Goal: Communication & Community: Answer question/provide support

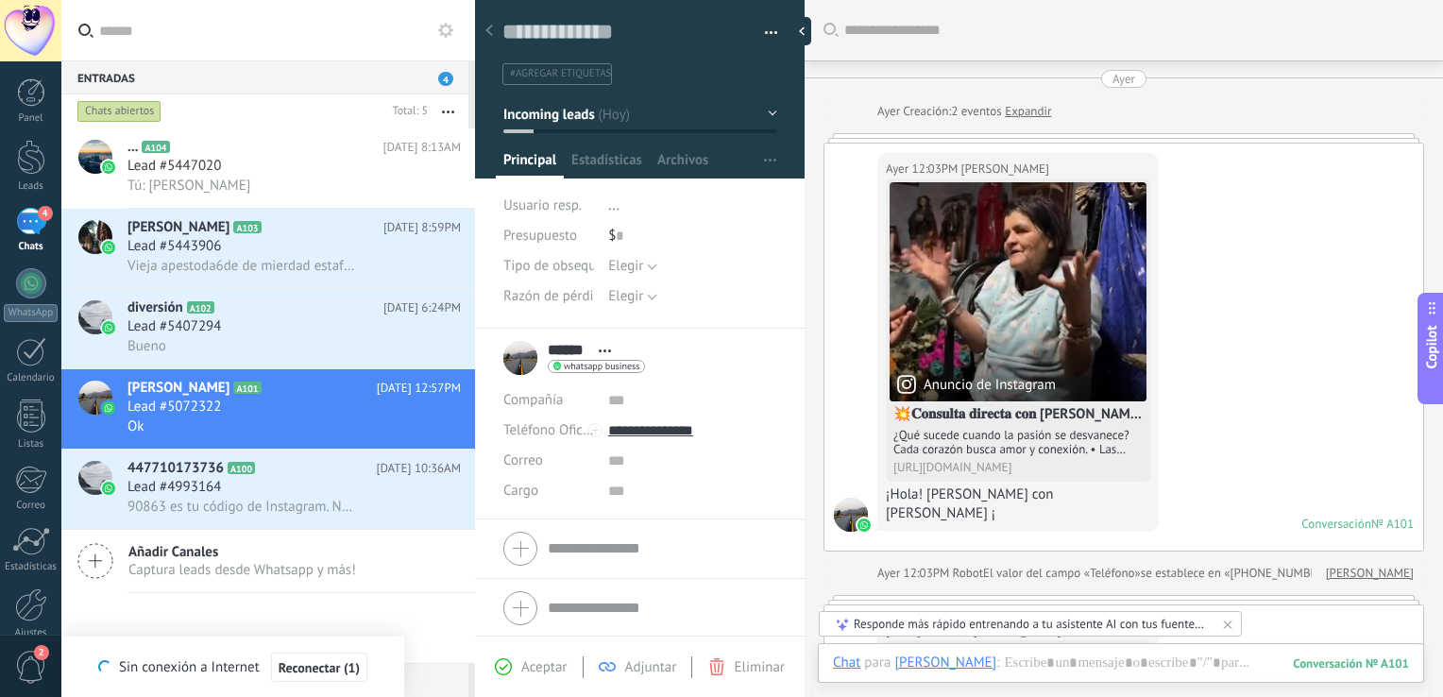
scroll to position [27, 0]
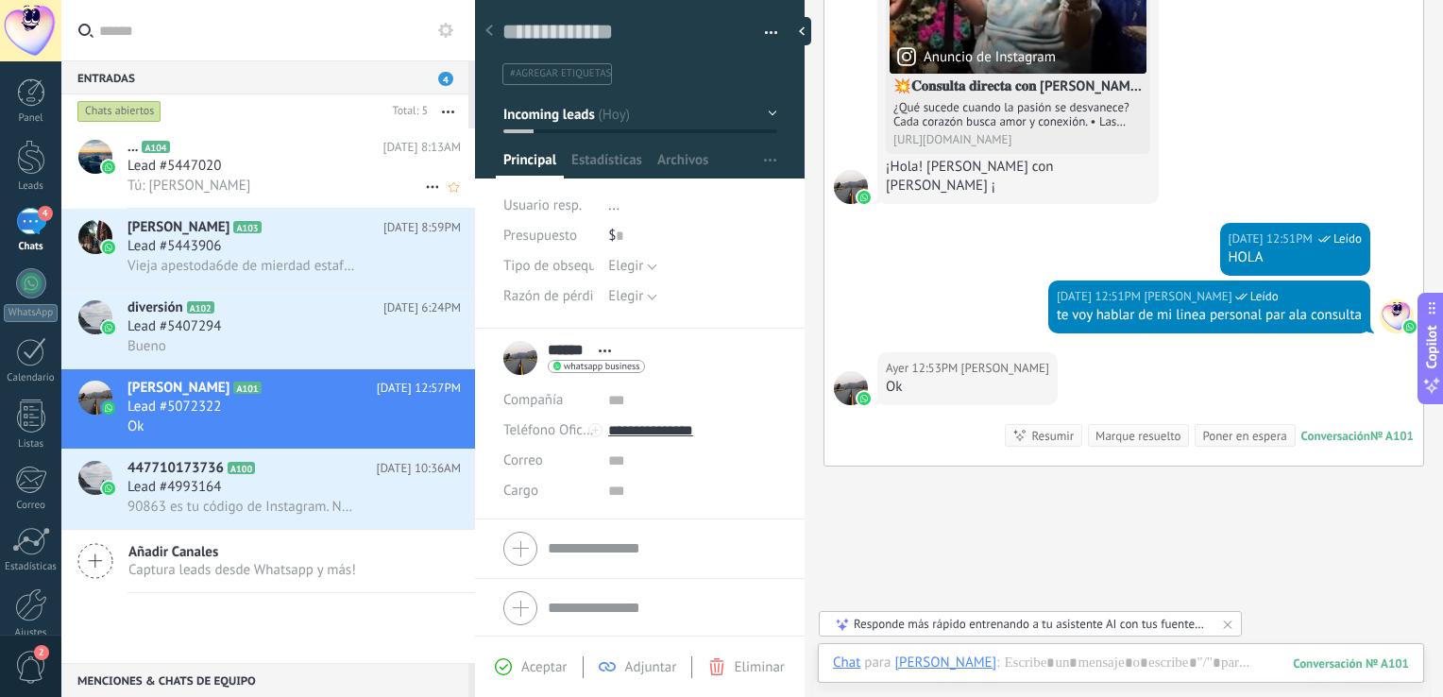
click at [255, 157] on h2 "... A104" at bounding box center [255, 147] width 256 height 19
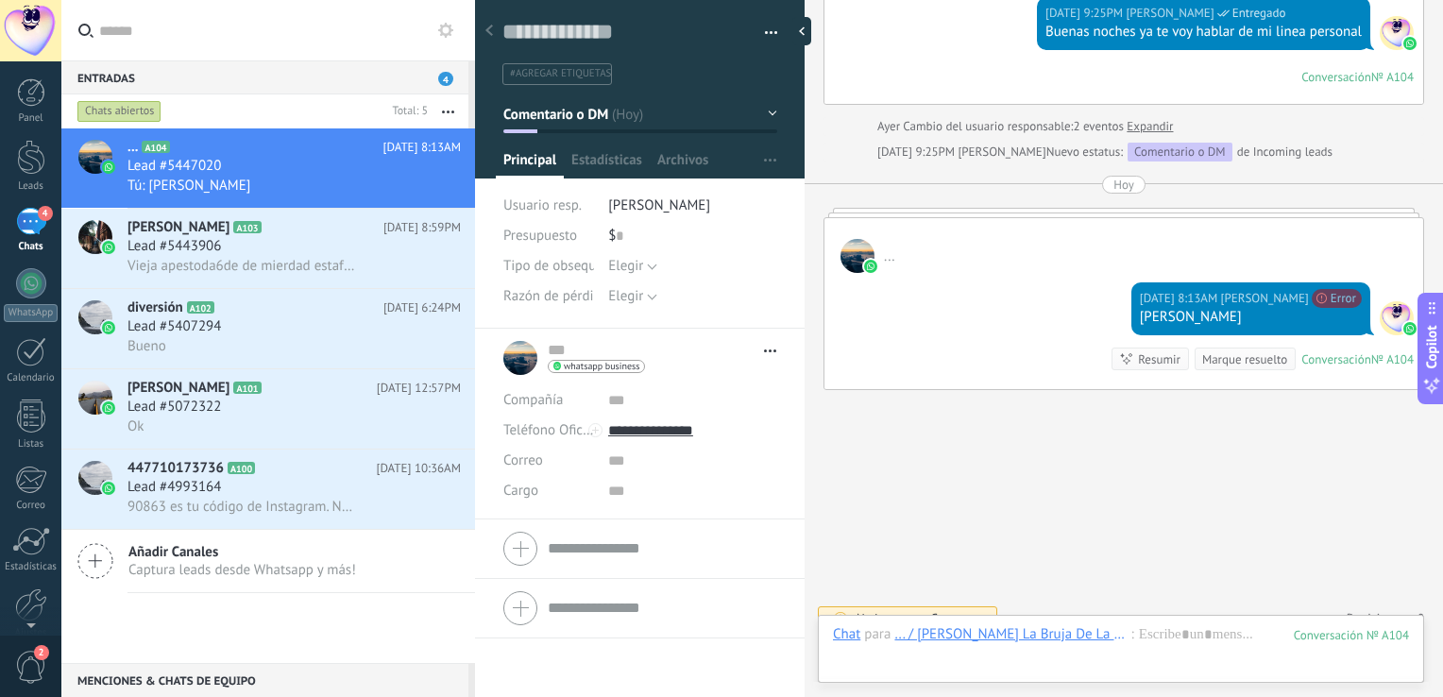
click at [29, 655] on span "2" at bounding box center [31, 666] width 32 height 33
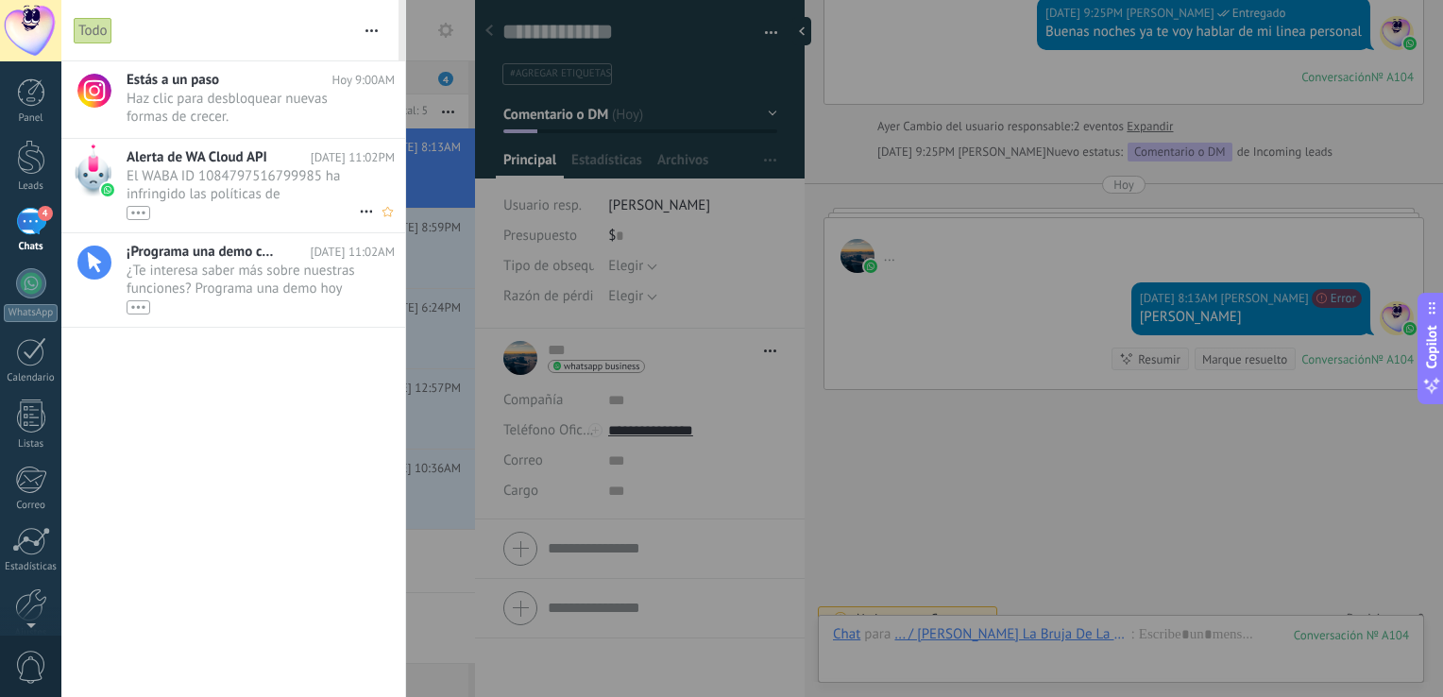
click at [304, 189] on span "El WABA ID 1084797516799985 ha infringido las políticas de [PERSON_NAME]. Esto …" at bounding box center [243, 193] width 232 height 53
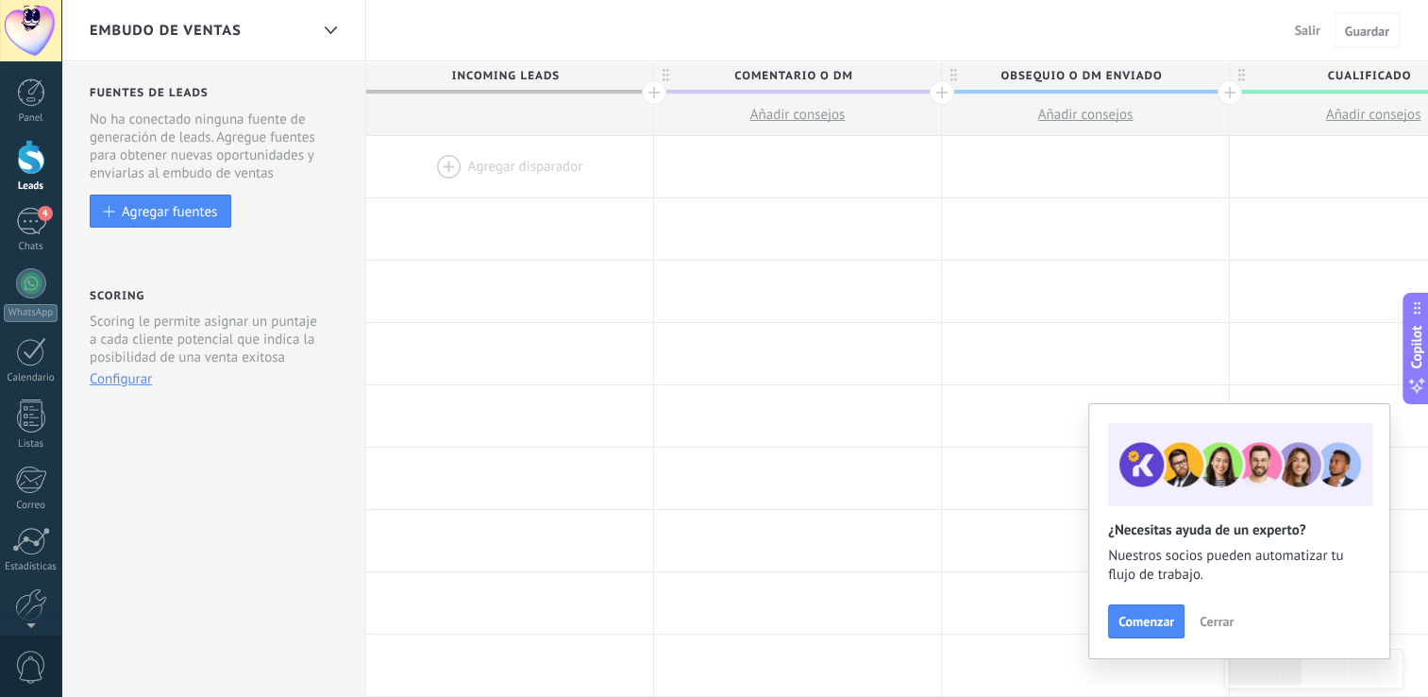
click at [1214, 621] on span "Cerrar" at bounding box center [1217, 621] width 34 height 13
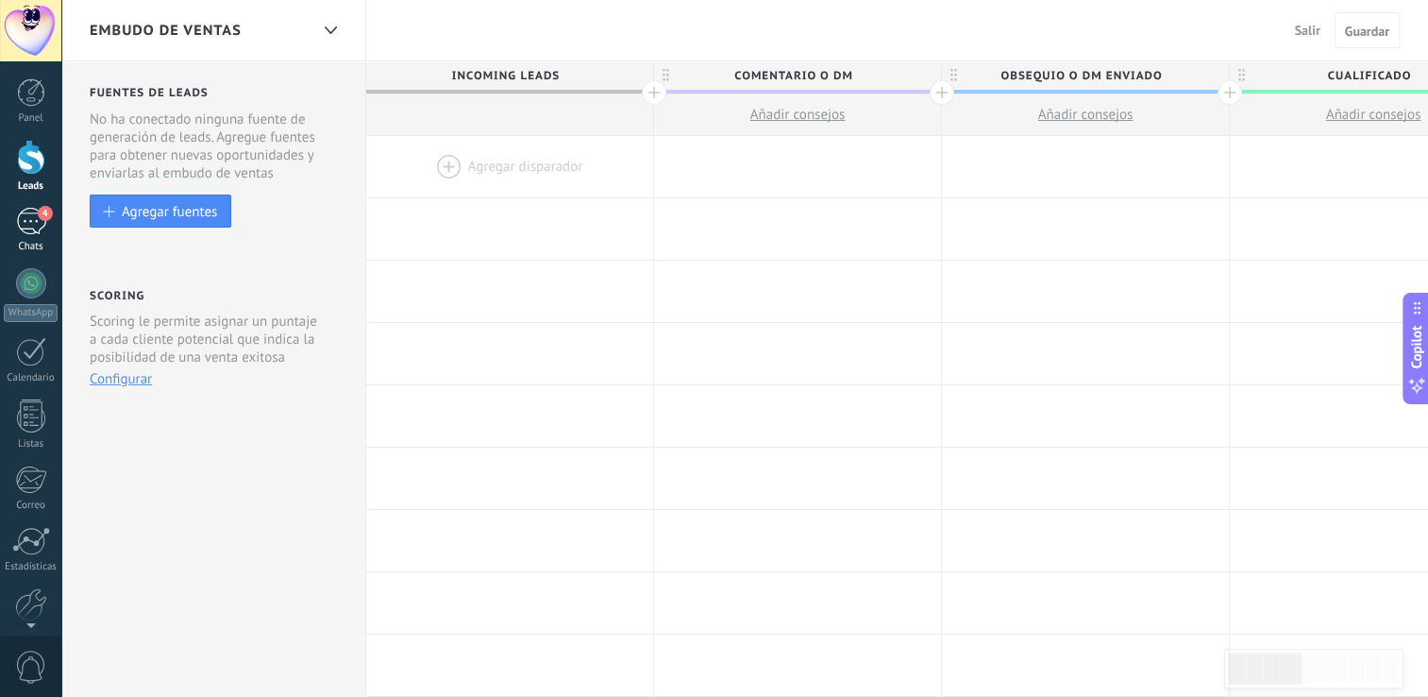
click at [29, 225] on div "4" at bounding box center [31, 221] width 30 height 27
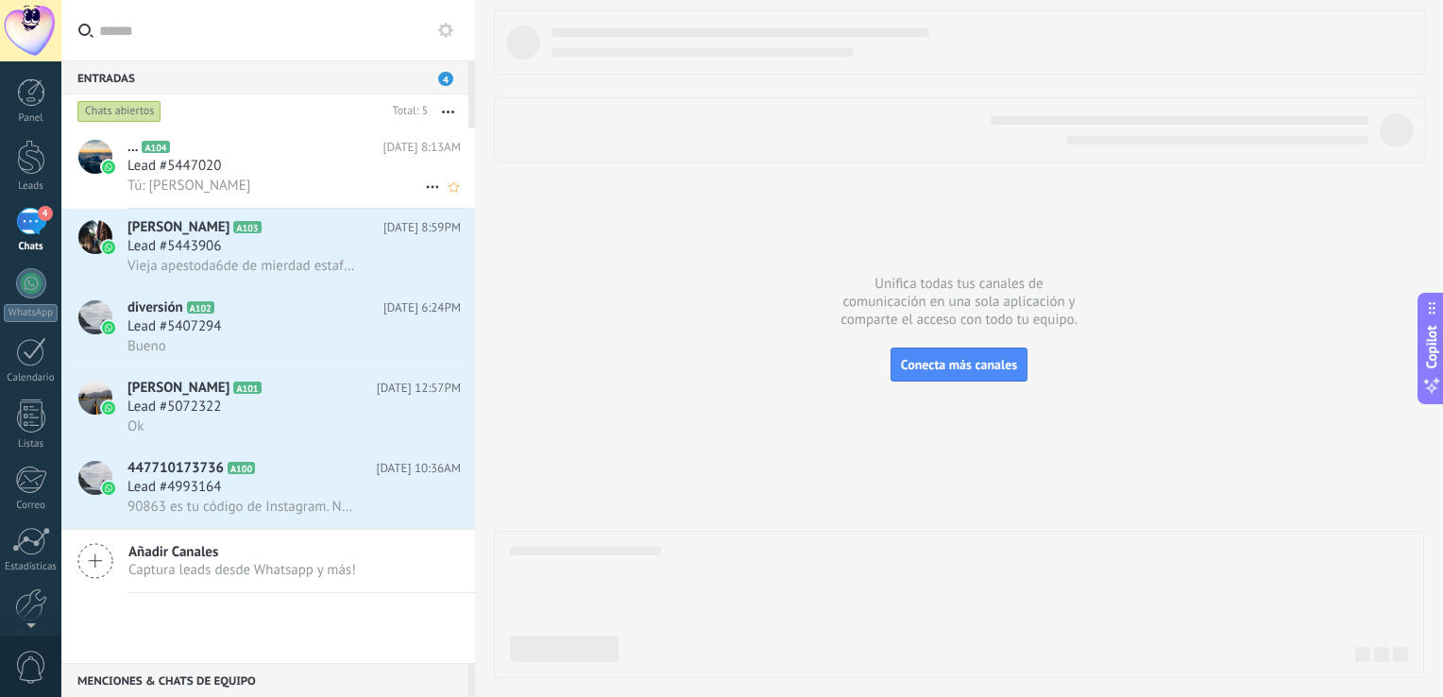
click at [258, 154] on h2 "... A104" at bounding box center [255, 147] width 256 height 19
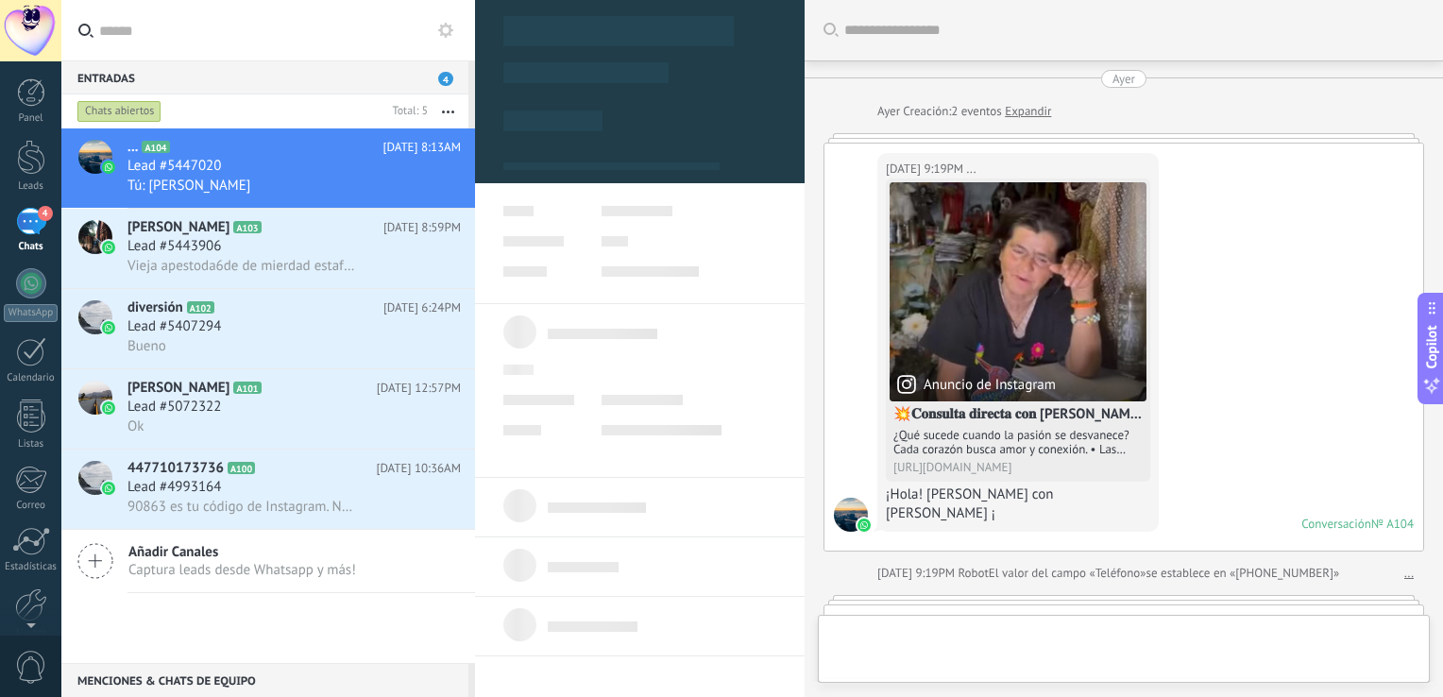
type textarea "**********"
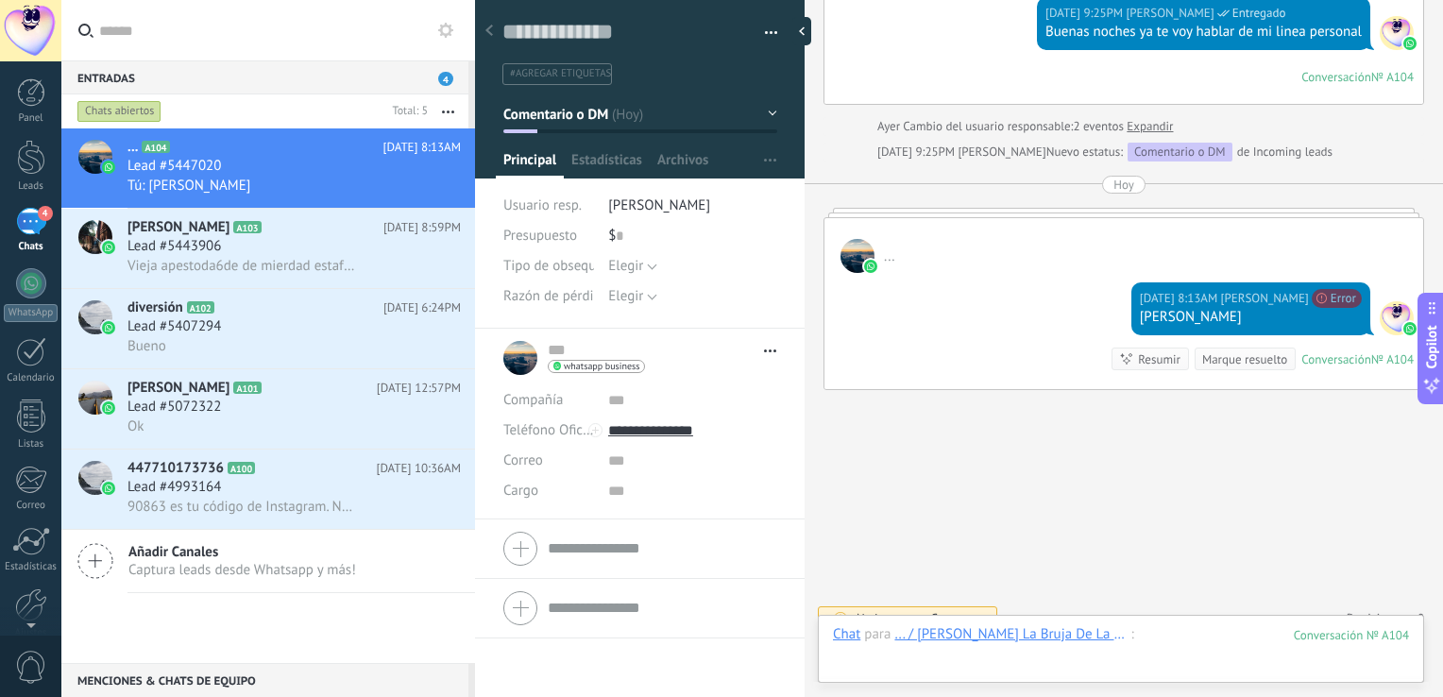
click at [1243, 648] on div at bounding box center [1121, 653] width 576 height 57
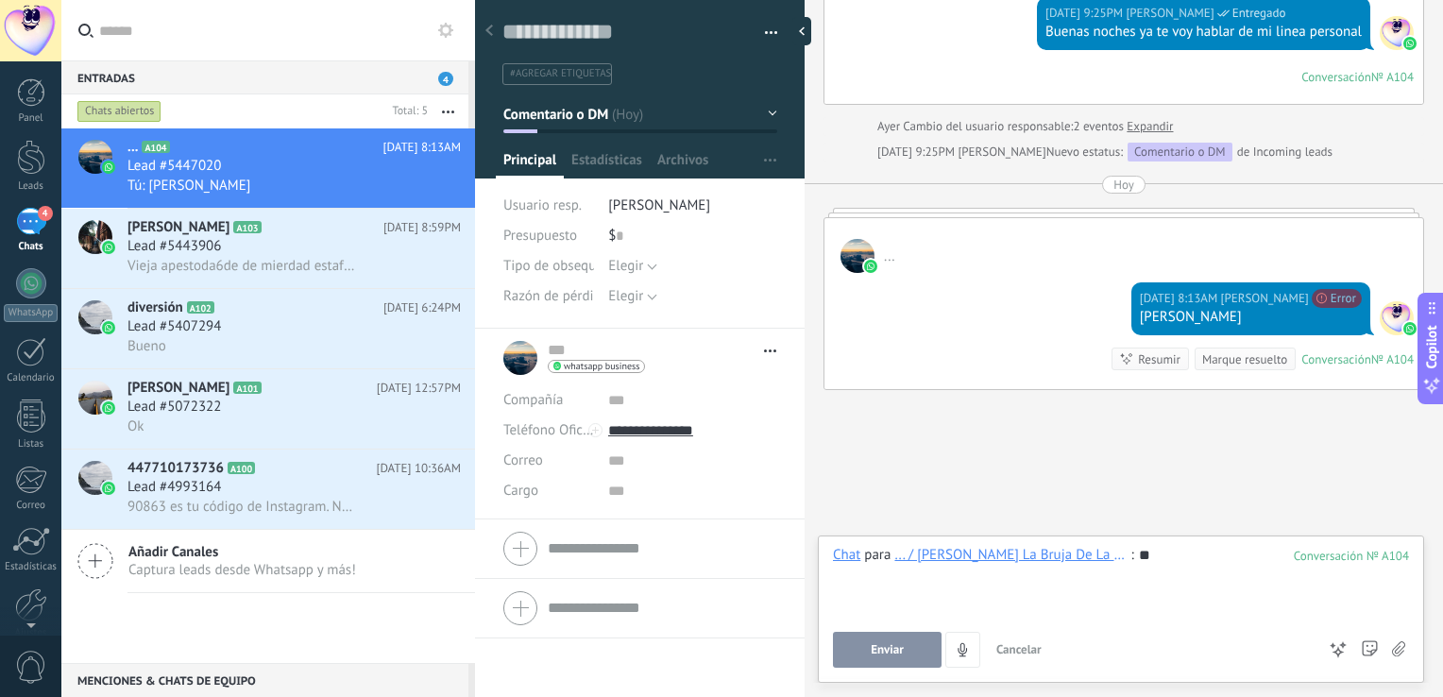
click at [943, 650] on div "Enviar Cancelar Rastrear clics en links ? Reducir links largos y rastrear clics…" at bounding box center [1074, 650] width 482 height 36
click at [906, 644] on button "Enviar" at bounding box center [887, 650] width 109 height 36
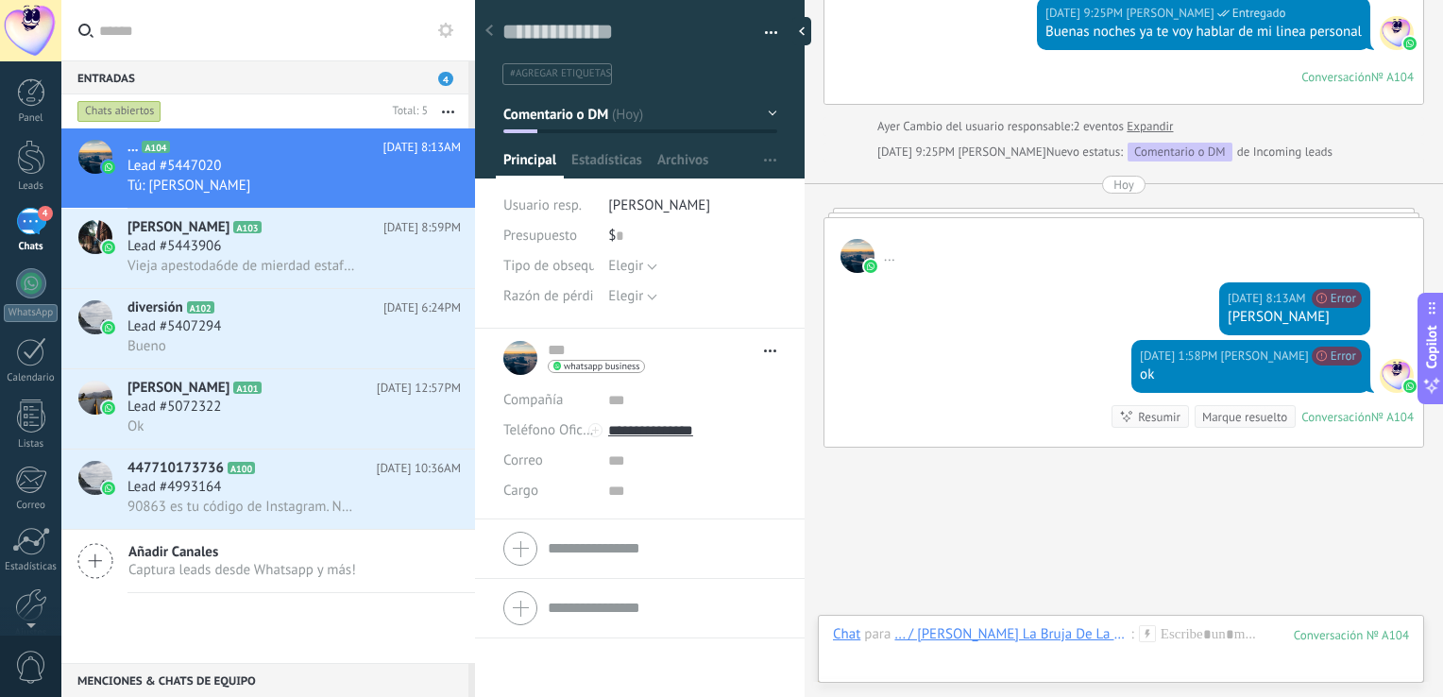
scroll to position [730, 0]
